Goal: Task Accomplishment & Management: Manage account settings

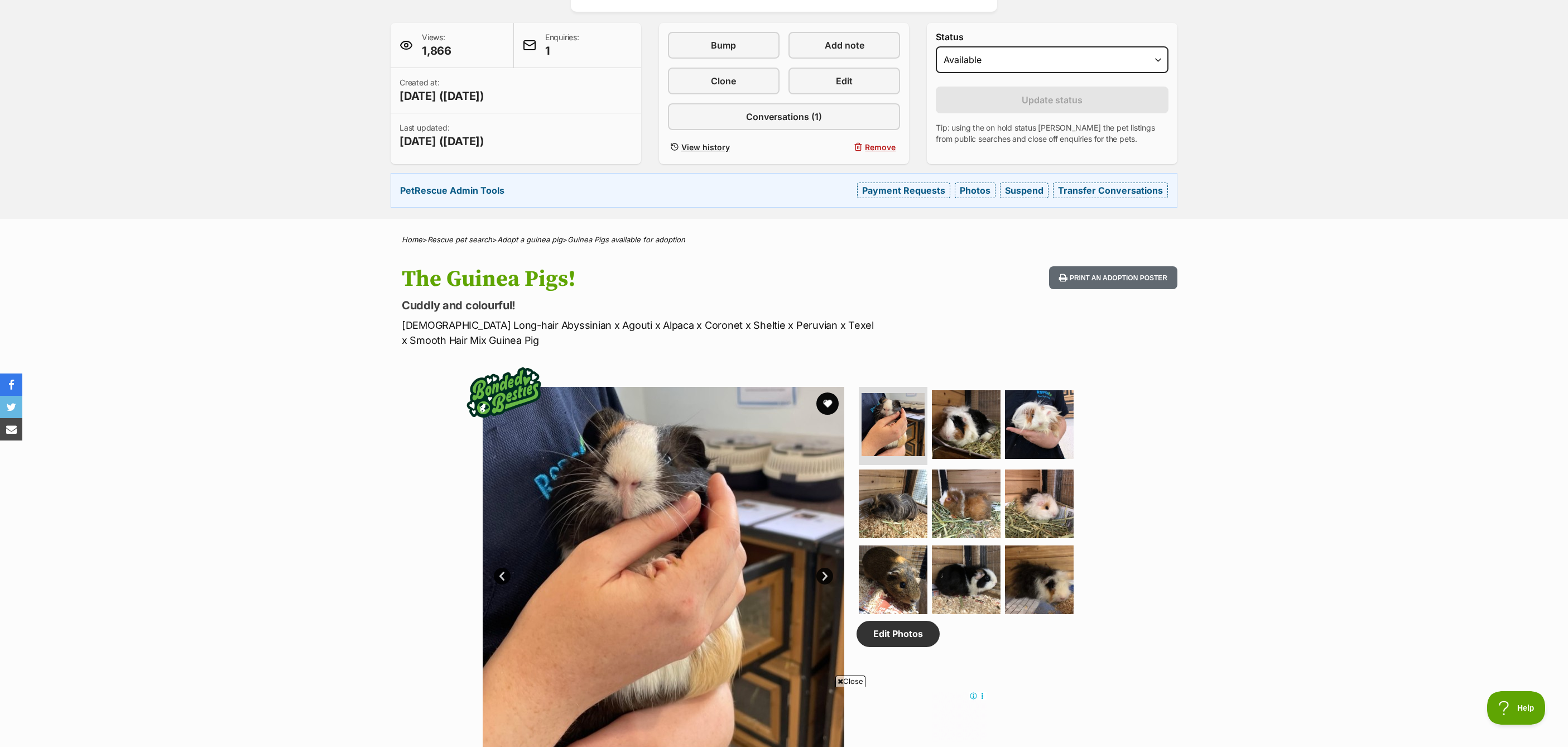
scroll to position [27, 0]
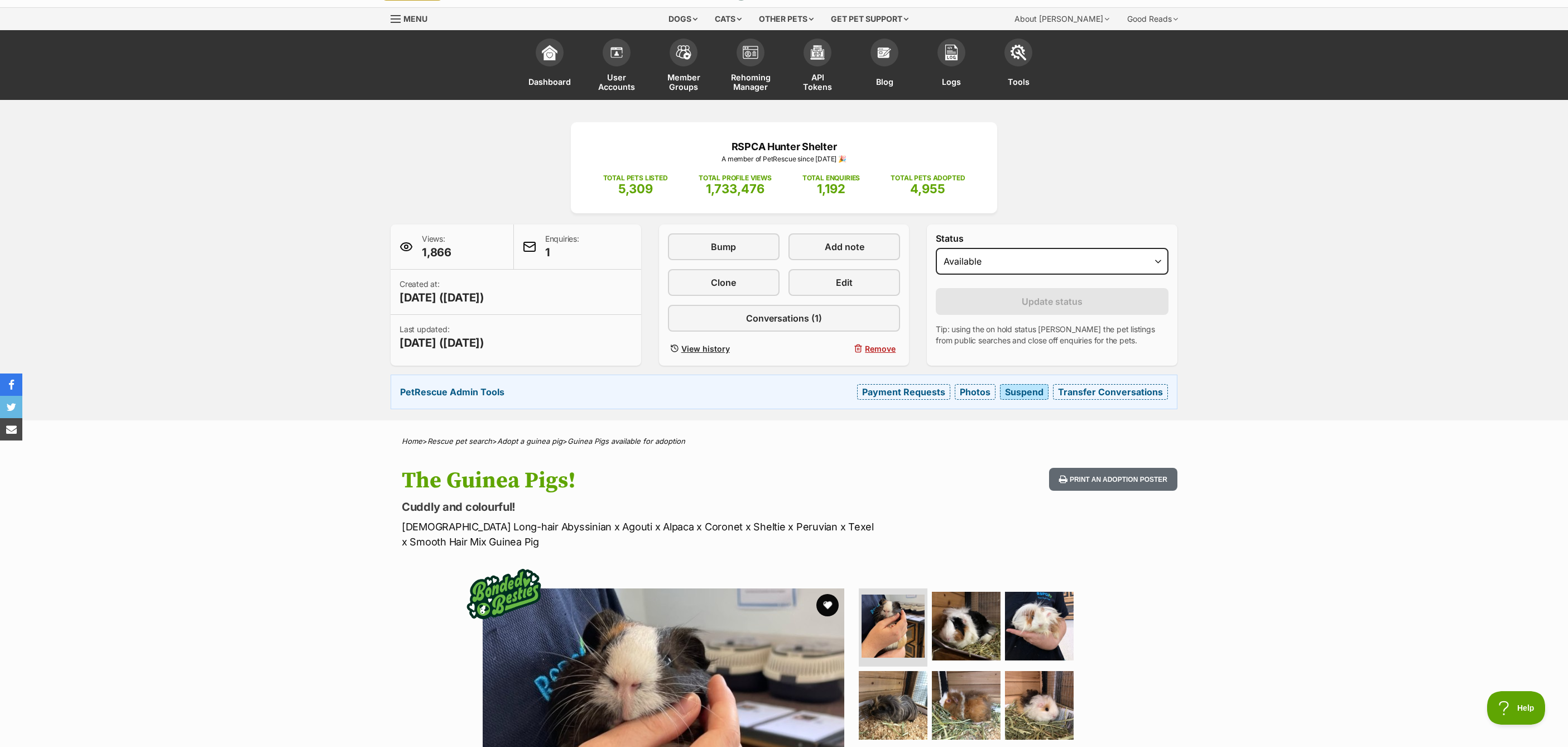
click at [1038, 388] on link "Suspend" at bounding box center [1025, 392] width 49 height 15
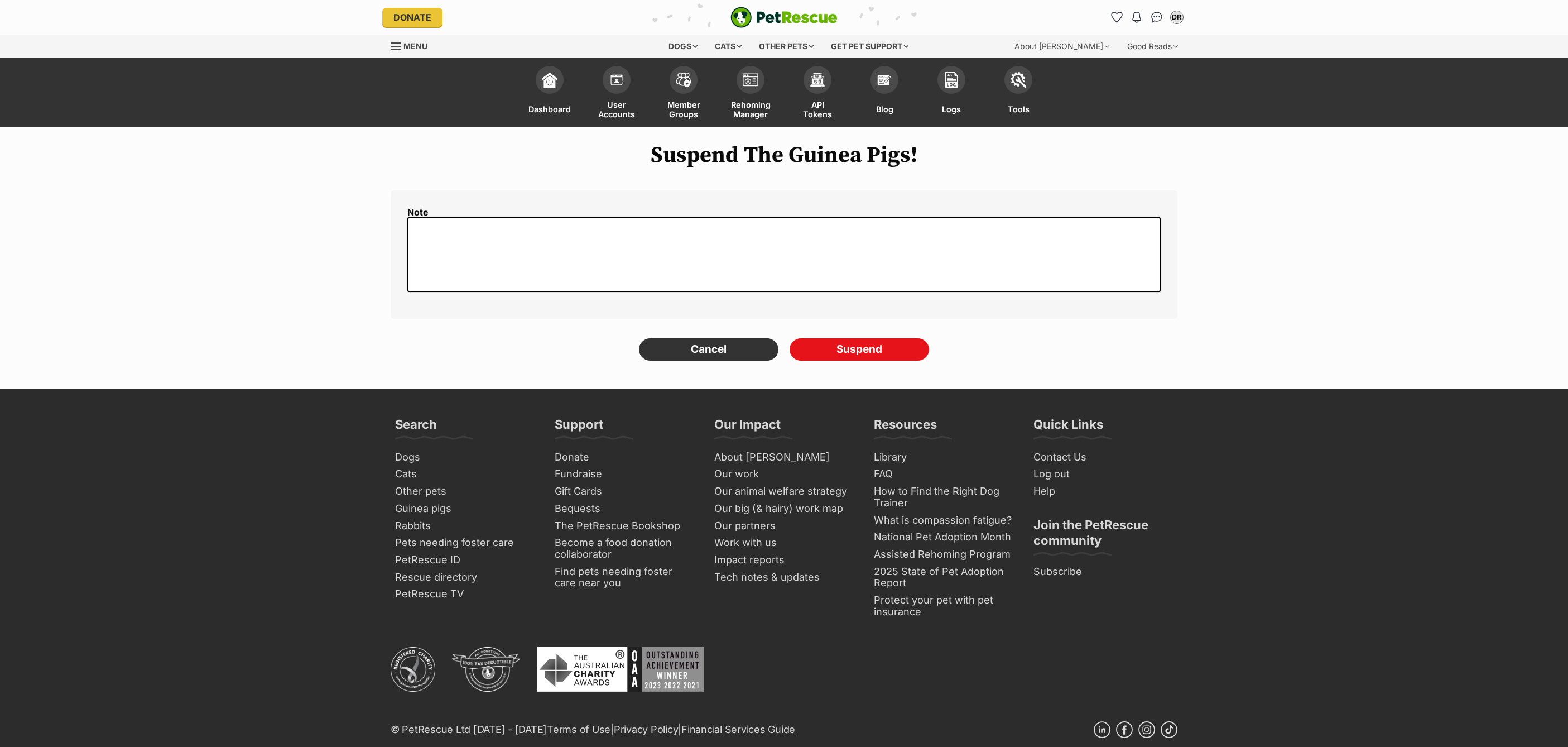
click at [575, 242] on textarea at bounding box center [784, 254] width 753 height 74
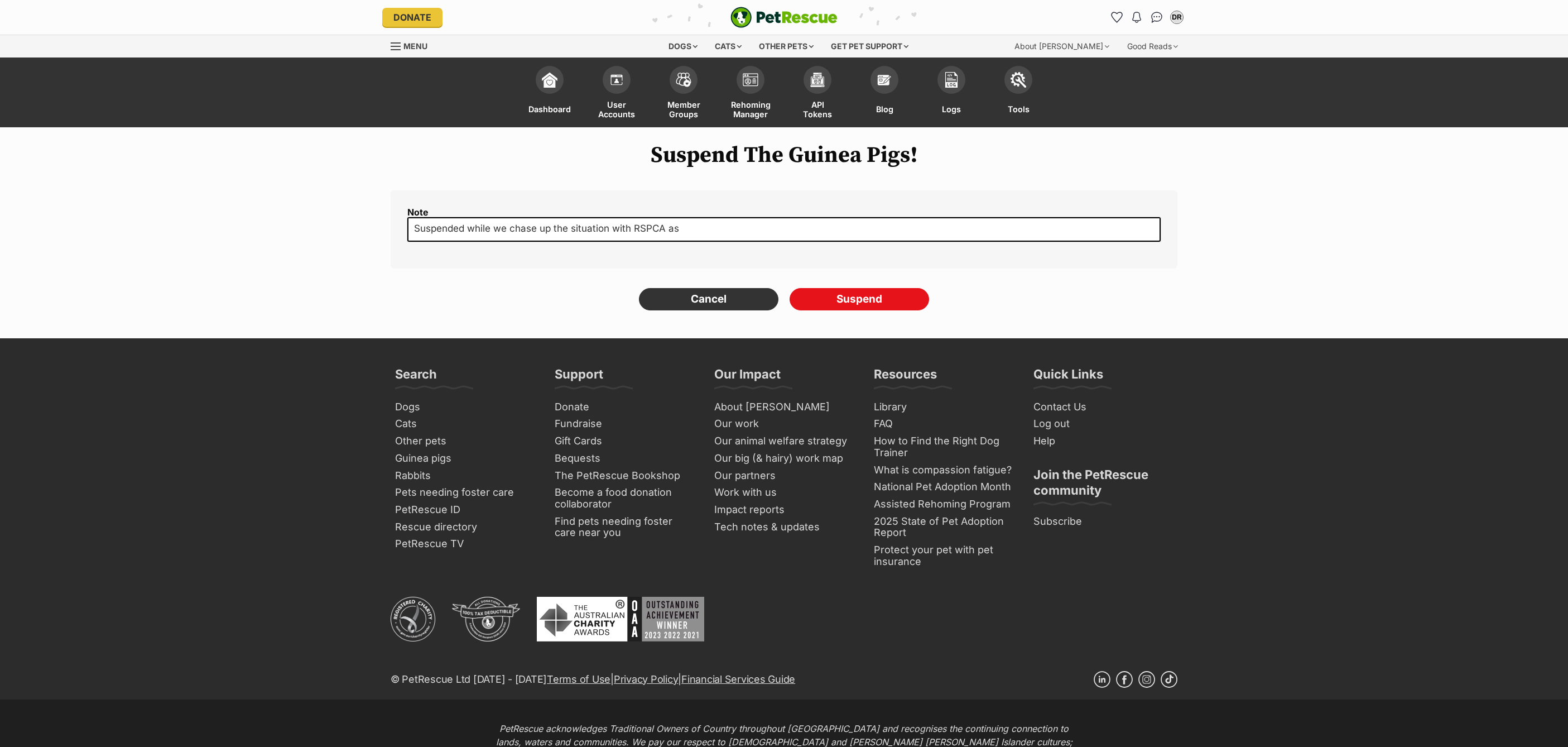
click at [692, 223] on textarea "Suspended while we chase up the situation with RSPCA as" at bounding box center [784, 229] width 753 height 24
click at [845, 227] on textarea "Suspended while we chase up the situation with RSPCA as apparently they don't h…" at bounding box center [784, 229] width 753 height 24
drag, startPoint x: 852, startPoint y: 224, endPoint x: 836, endPoint y: 225, distance: 16.0
click at [836, 225] on textarea "Suspended while we chase up the situation with RSPCA as apparently they don't h…" at bounding box center [784, 229] width 753 height 24
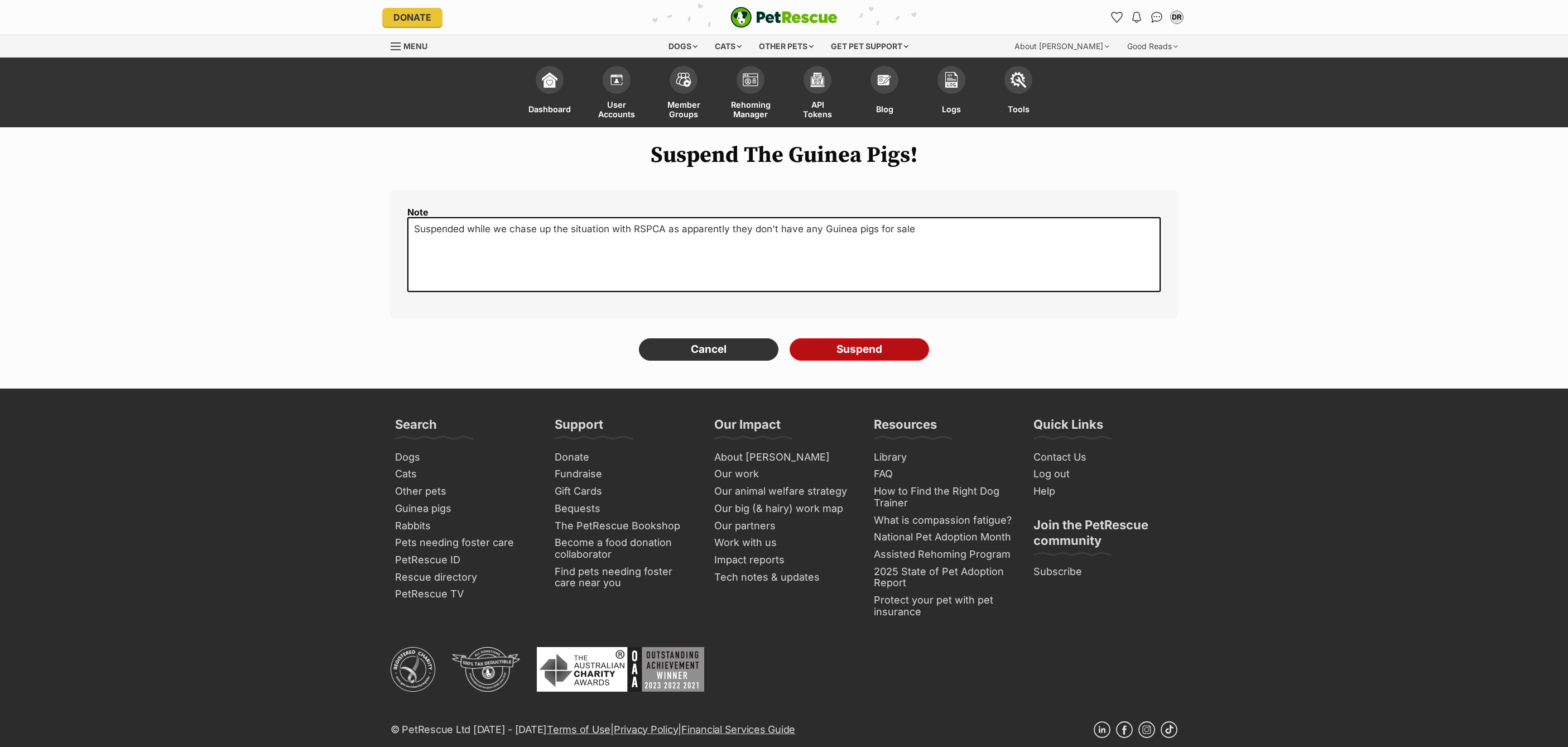
type textarea "Suspended while we chase up the situation with RSPCA as apparently they don't h…"
click at [856, 352] on input "Suspend" at bounding box center [859, 349] width 139 height 23
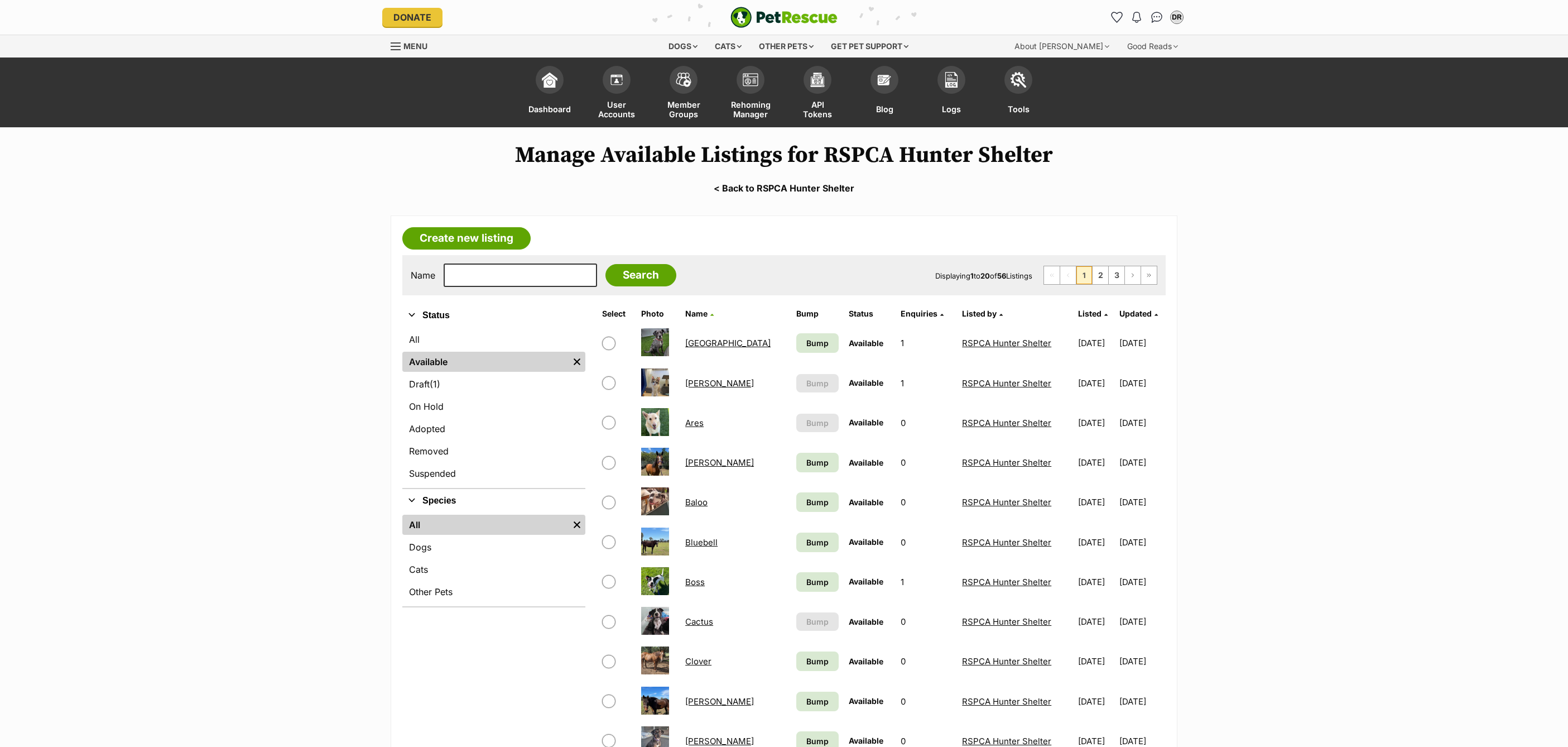
click at [774, 187] on link "< Back to RSPCA Hunter Shelter" at bounding box center [784, 187] width 1568 height 10
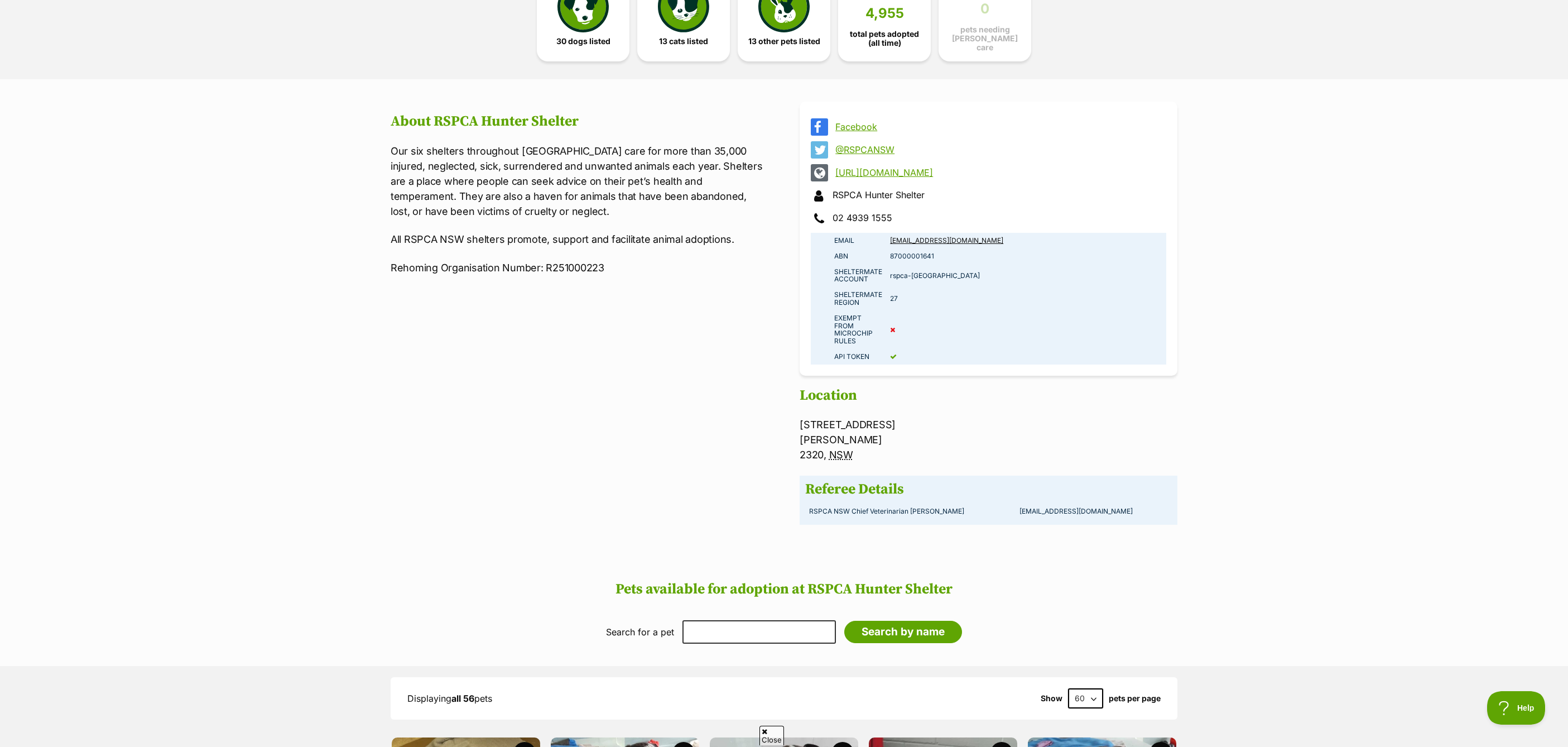
scroll to position [701, 0]
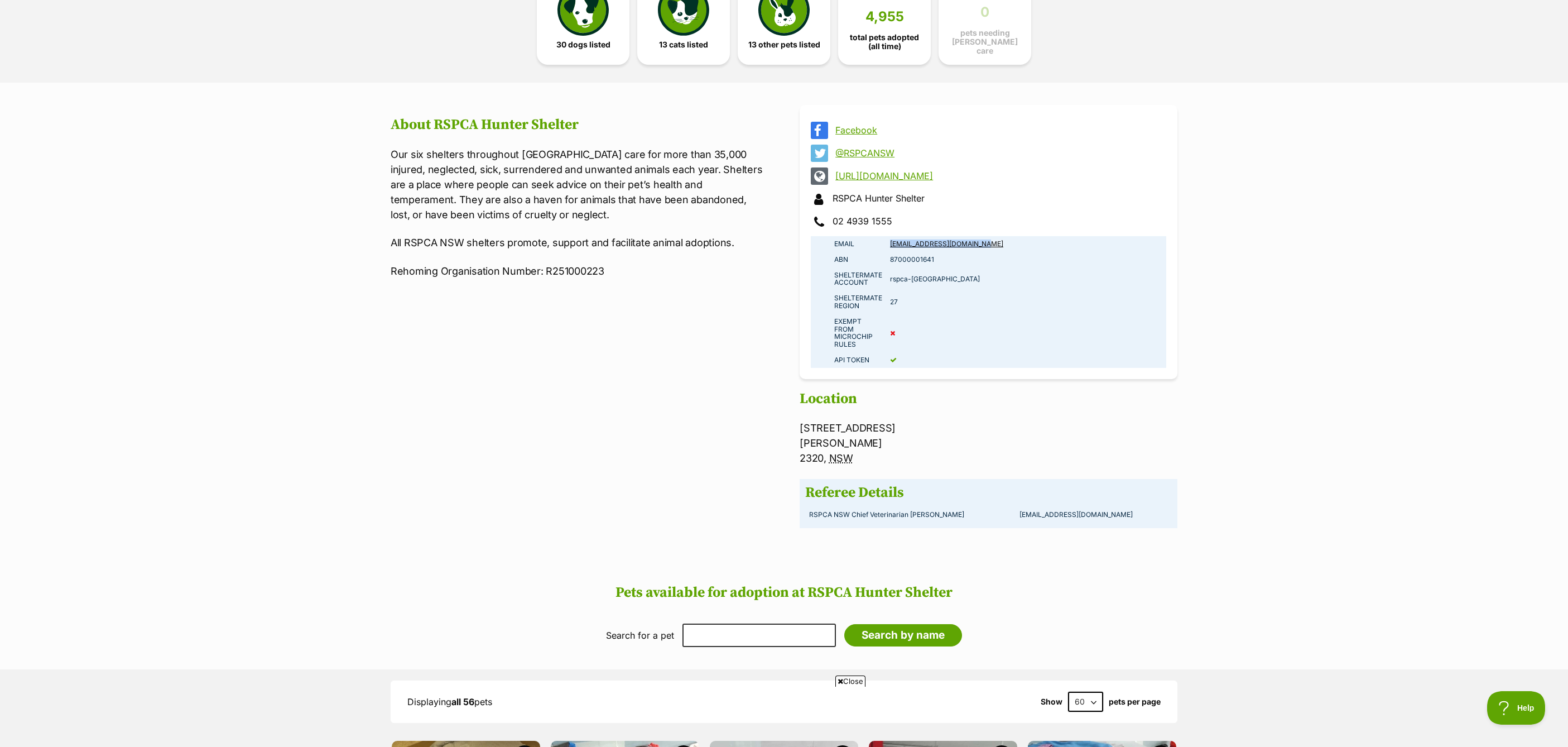
drag, startPoint x: 989, startPoint y: 237, endPoint x: 883, endPoint y: 239, distance: 106.0
click at [883, 239] on tr "Email [EMAIL_ADDRESS][DOMAIN_NAME]" at bounding box center [988, 243] width 355 height 15
copy tr "[EMAIL_ADDRESS][DOMAIN_NAME]"
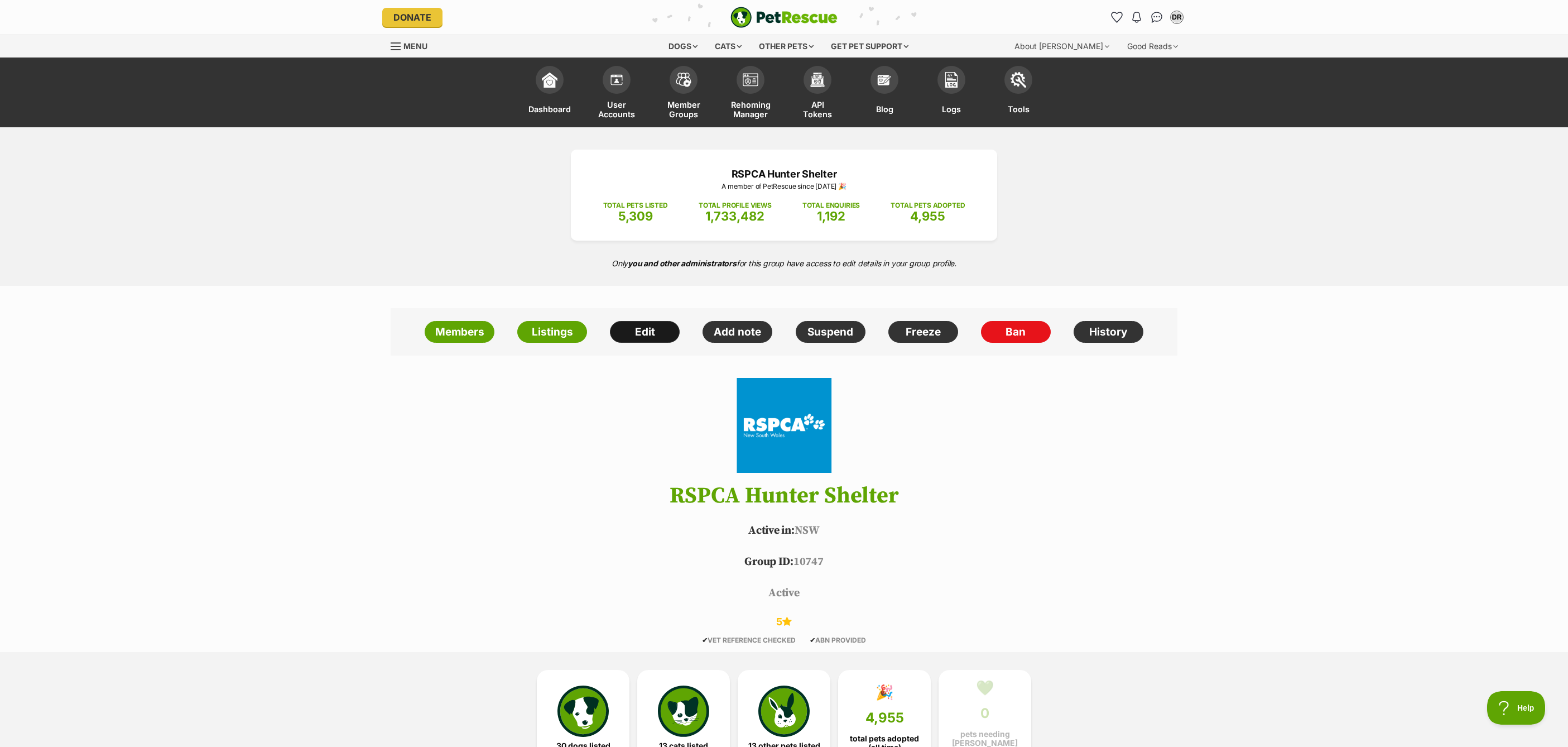
scroll to position [0, 0]
click at [722, 321] on link "Add note" at bounding box center [737, 332] width 70 height 23
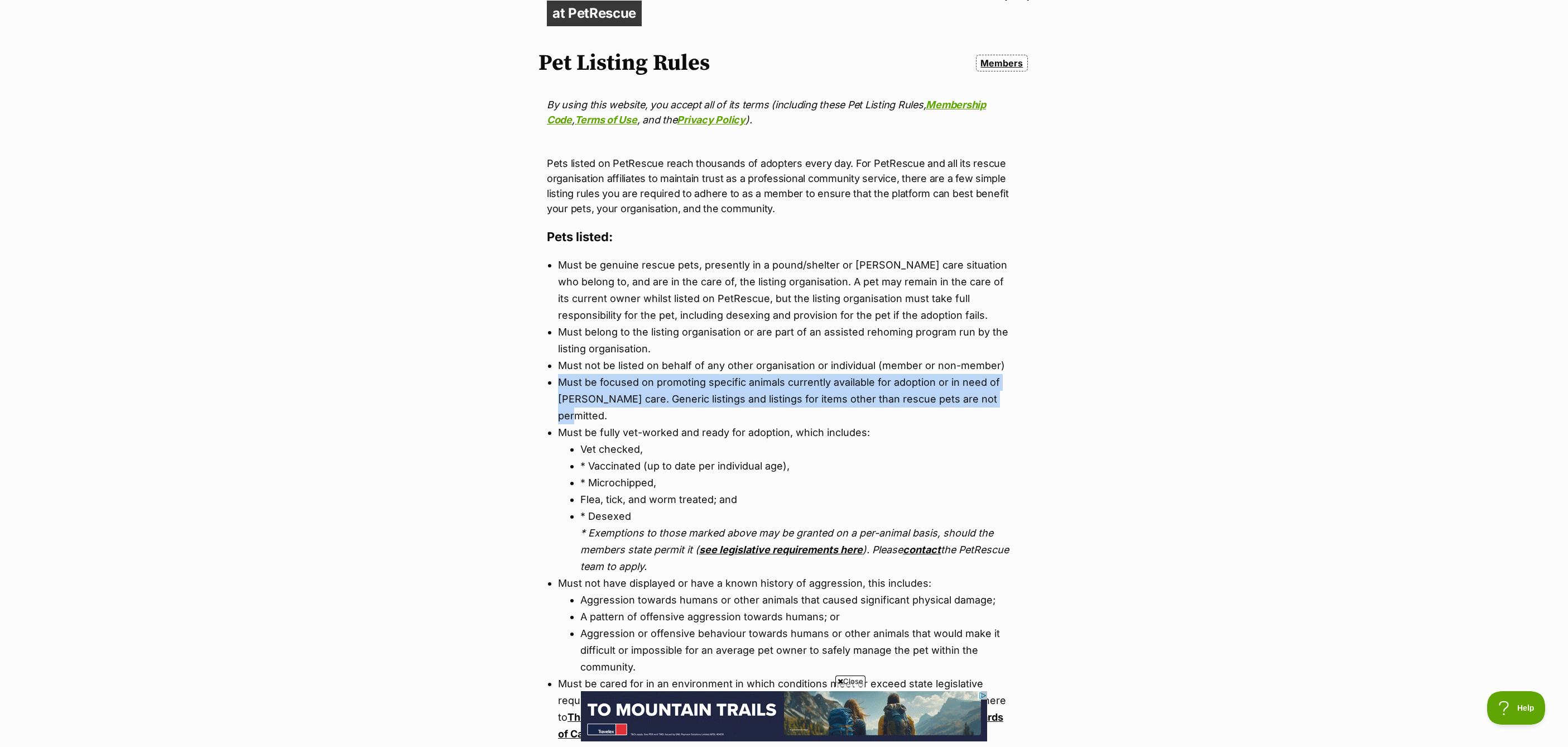
drag, startPoint x: 559, startPoint y: 381, endPoint x: 990, endPoint y: 402, distance: 431.5
click at [990, 402] on li "Must be focused on promoting specific animals currently available for adoption …" at bounding box center [784, 400] width 452 height 51
copy li "Must be focused on promoting specific animals currently available for adoption …"
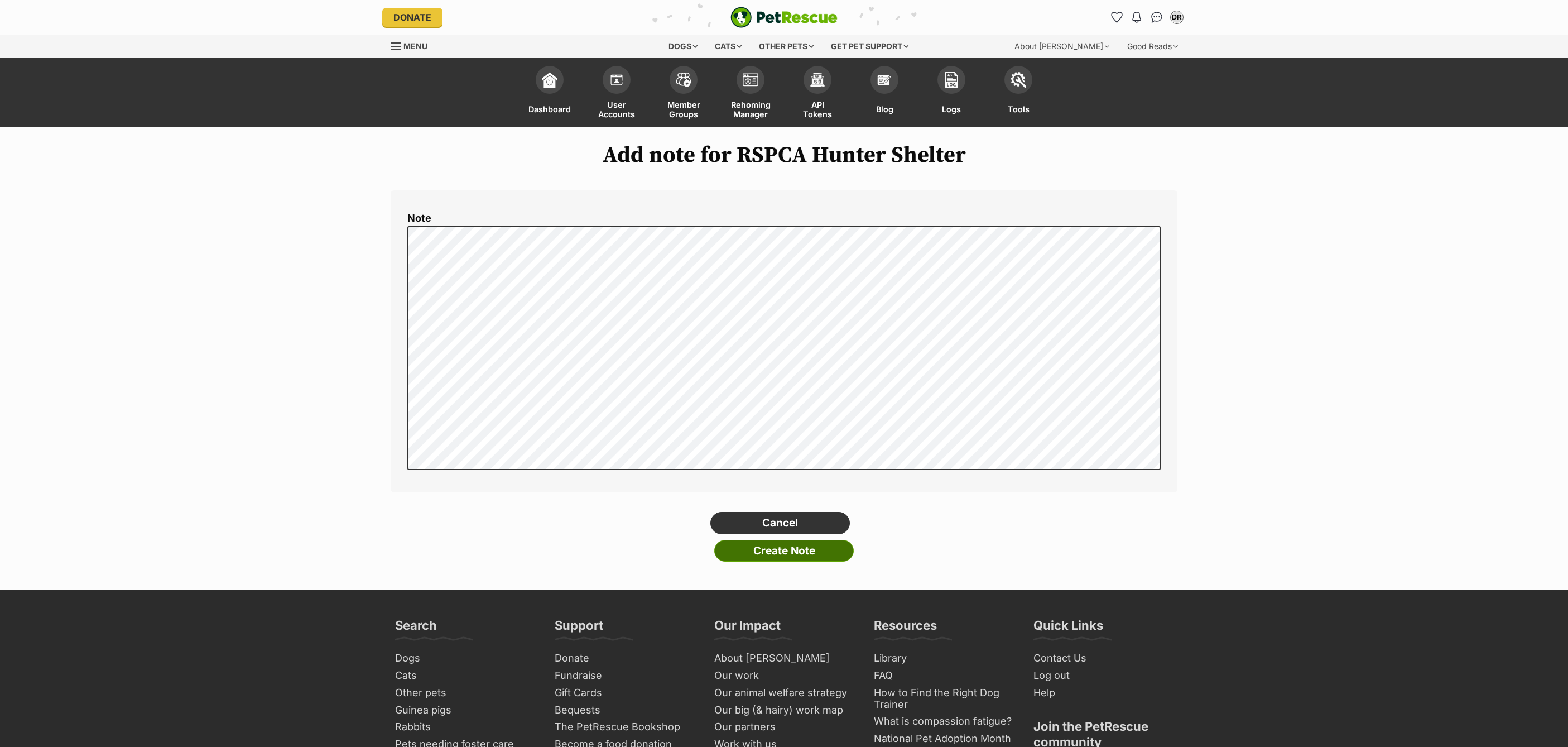
click at [798, 545] on input "Create Note" at bounding box center [784, 551] width 139 height 23
